Goal: Navigation & Orientation: Find specific page/section

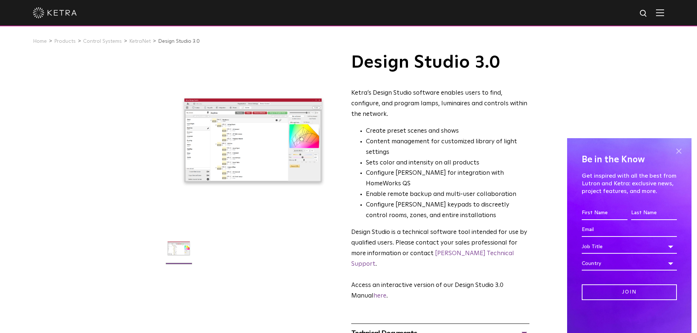
click at [678, 151] on span at bounding box center [679, 151] width 11 height 11
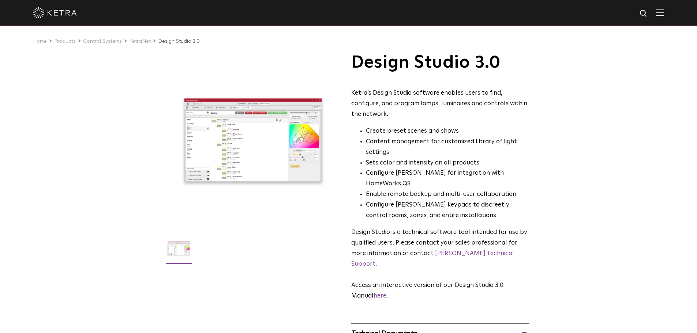
click at [664, 8] on div at bounding box center [348, 13] width 631 height 26
click at [658, 18] on div at bounding box center [348, 13] width 631 height 26
click at [661, 16] on div at bounding box center [348, 13] width 631 height 26
click at [664, 14] on img at bounding box center [660, 12] width 8 height 7
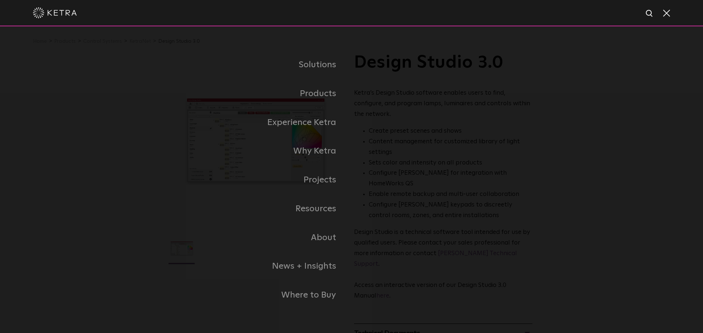
drag, startPoint x: 128, startPoint y: 83, endPoint x: 125, endPoint y: 77, distance: 7.0
